Goal: Find specific page/section: Find specific page/section

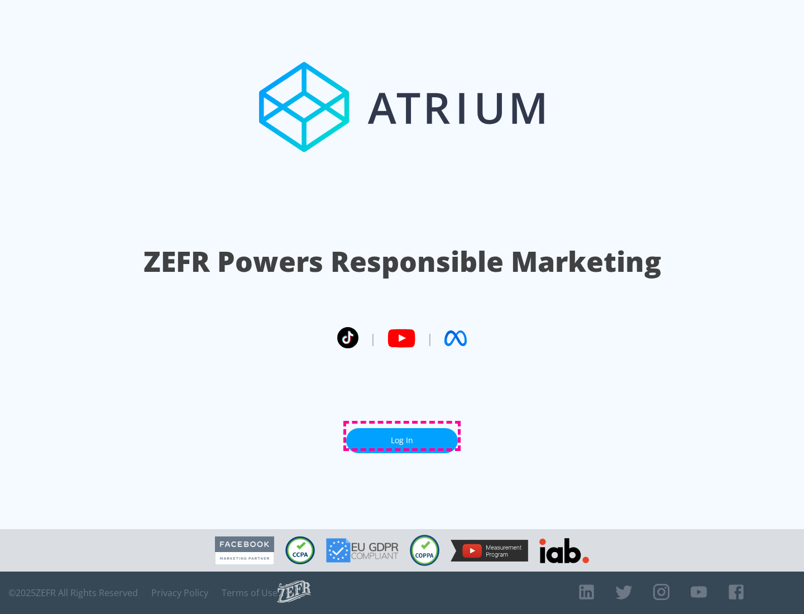
click at [402, 436] on link "Log In" at bounding box center [402, 440] width 112 height 25
